Goal: Task Accomplishment & Management: Manage account settings

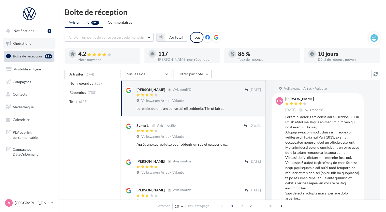
click at [31, 42] on link "Opérations" at bounding box center [29, 43] width 52 height 11
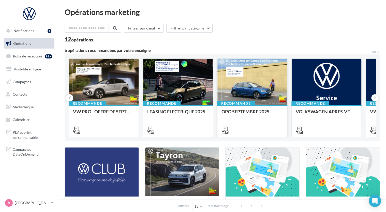
scroll to position [51, 0]
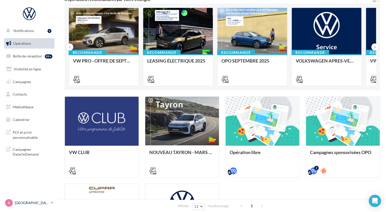
click at [45, 201] on p "[GEOGRAPHIC_DATA]" at bounding box center [32, 202] width 34 height 5
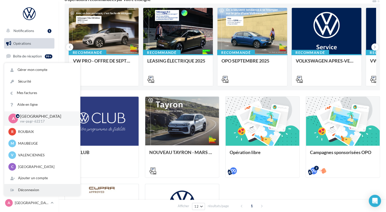
click at [33, 189] on div "Déconnexion" at bounding box center [42, 189] width 76 height 11
